Goal: Information Seeking & Learning: Check status

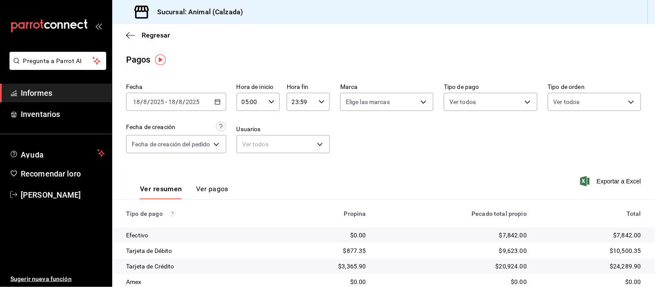
click at [204, 189] on font "Ver pagos" at bounding box center [212, 189] width 32 height 8
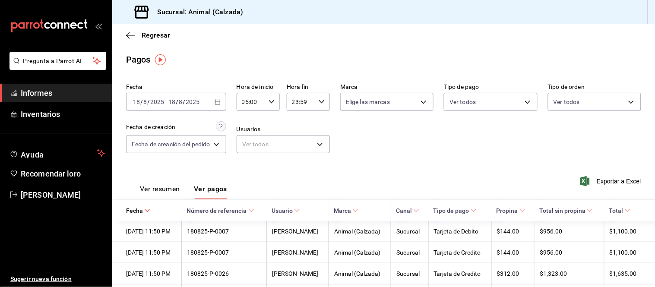
click at [172, 191] on font "Ver resumen" at bounding box center [160, 189] width 40 height 8
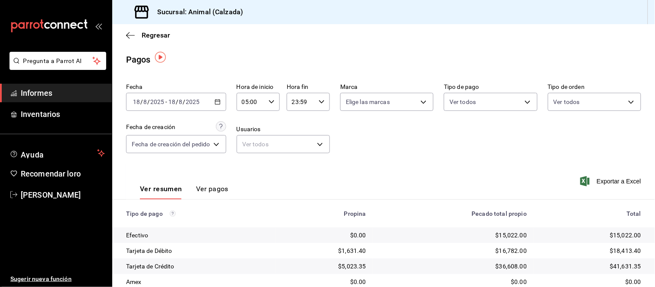
scroll to position [94, 0]
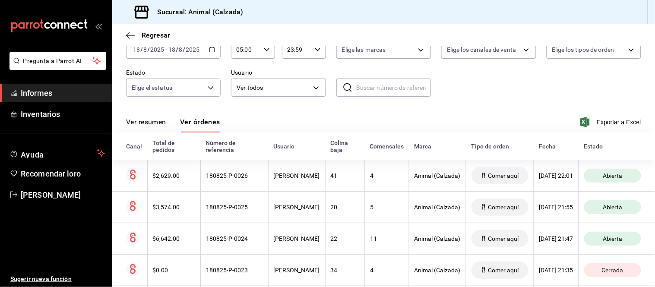
click at [162, 123] on font "Ver resumen" at bounding box center [146, 122] width 40 height 8
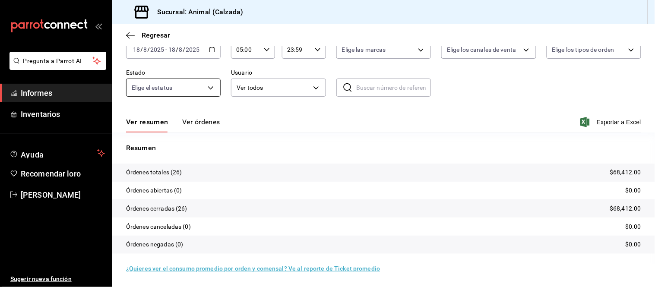
drag, startPoint x: 197, startPoint y: 126, endPoint x: 197, endPoint y: 132, distance: 5.7
click at [197, 126] on font "Ver órdenes" at bounding box center [201, 122] width 38 height 8
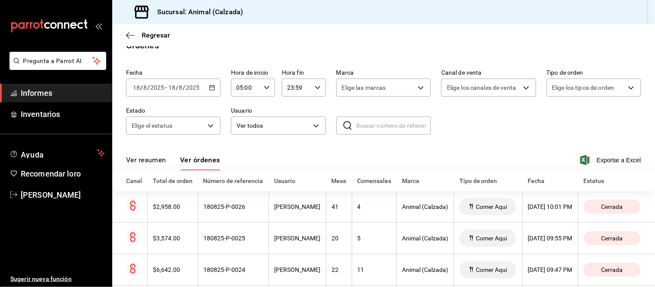
scroll to position [52, 0]
